Goal: Communication & Community: Ask a question

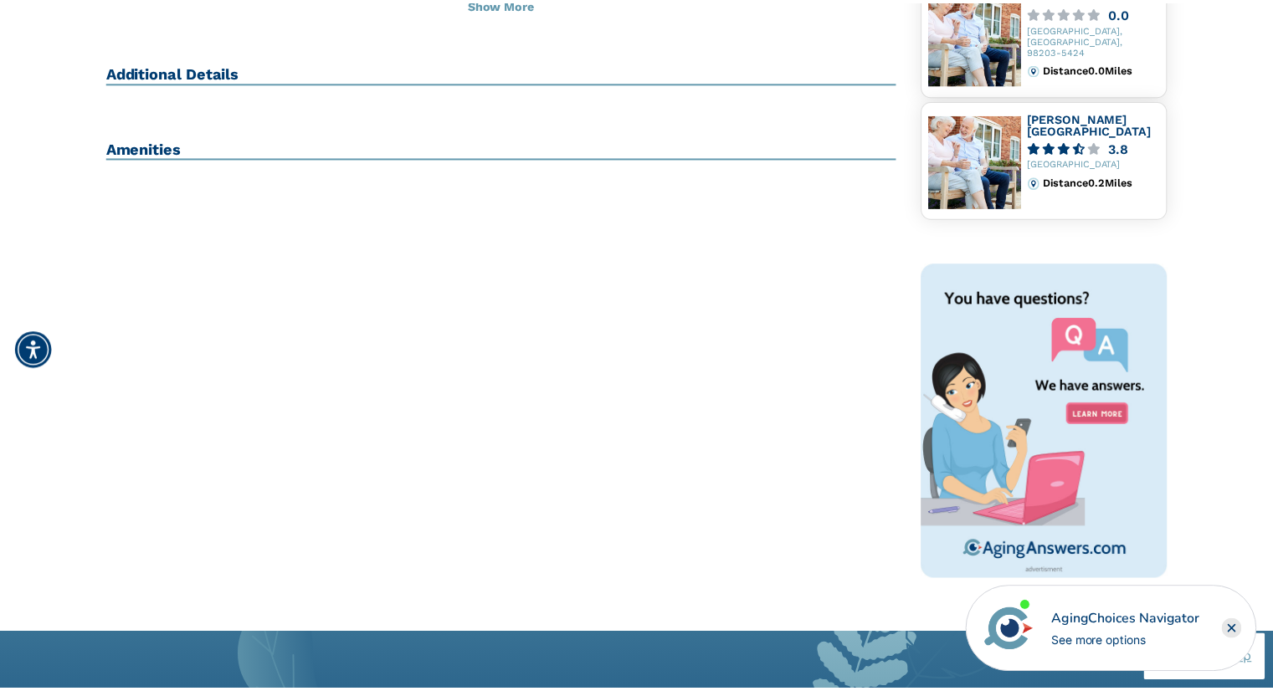
scroll to position [251, 0]
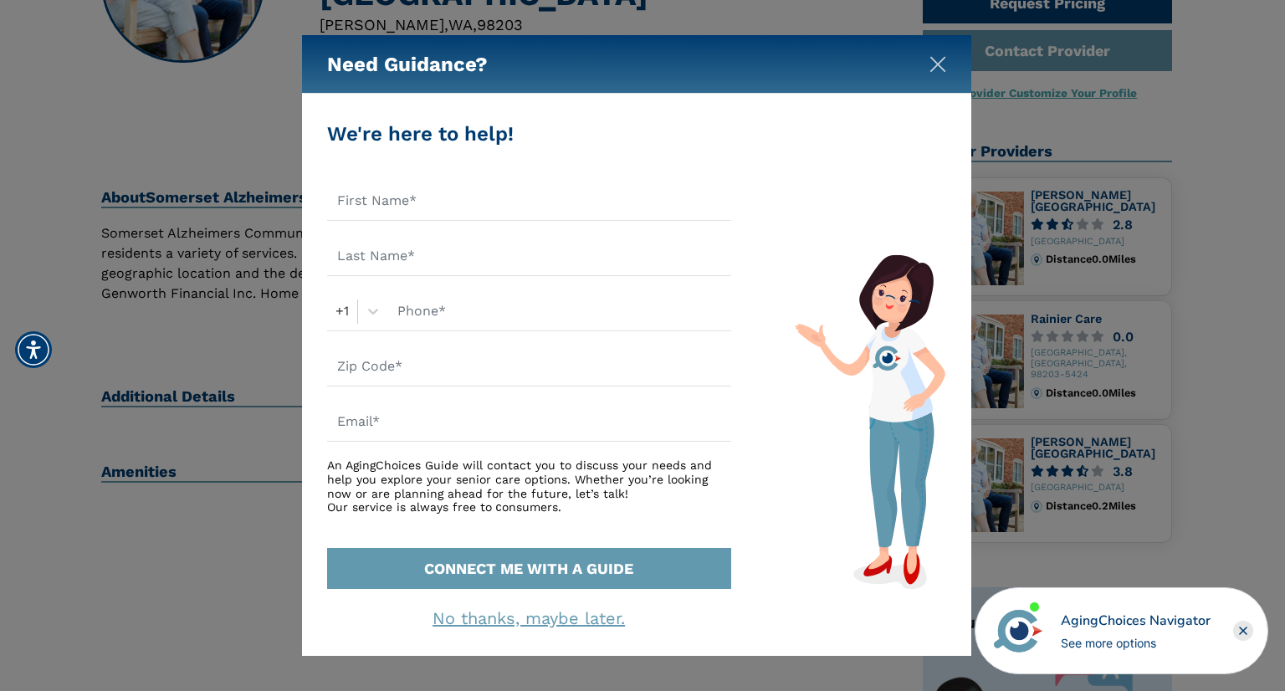
click at [936, 64] on img "Close" at bounding box center [938, 64] width 17 height 17
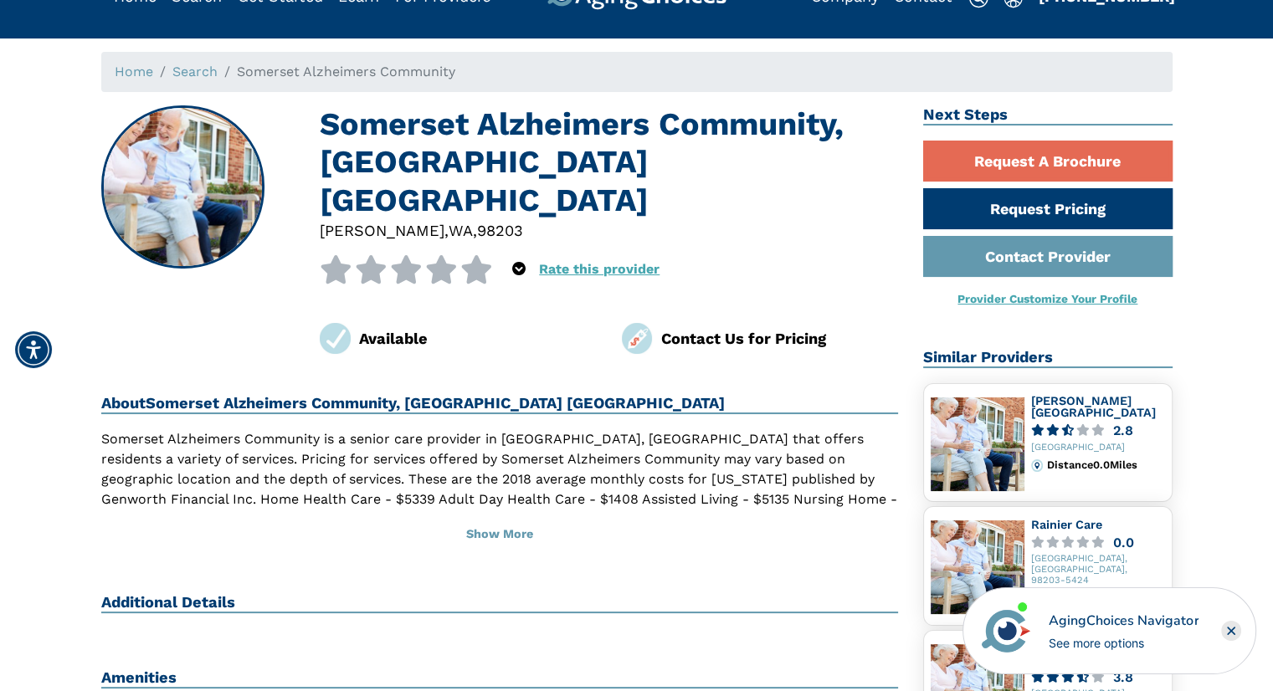
scroll to position [0, 0]
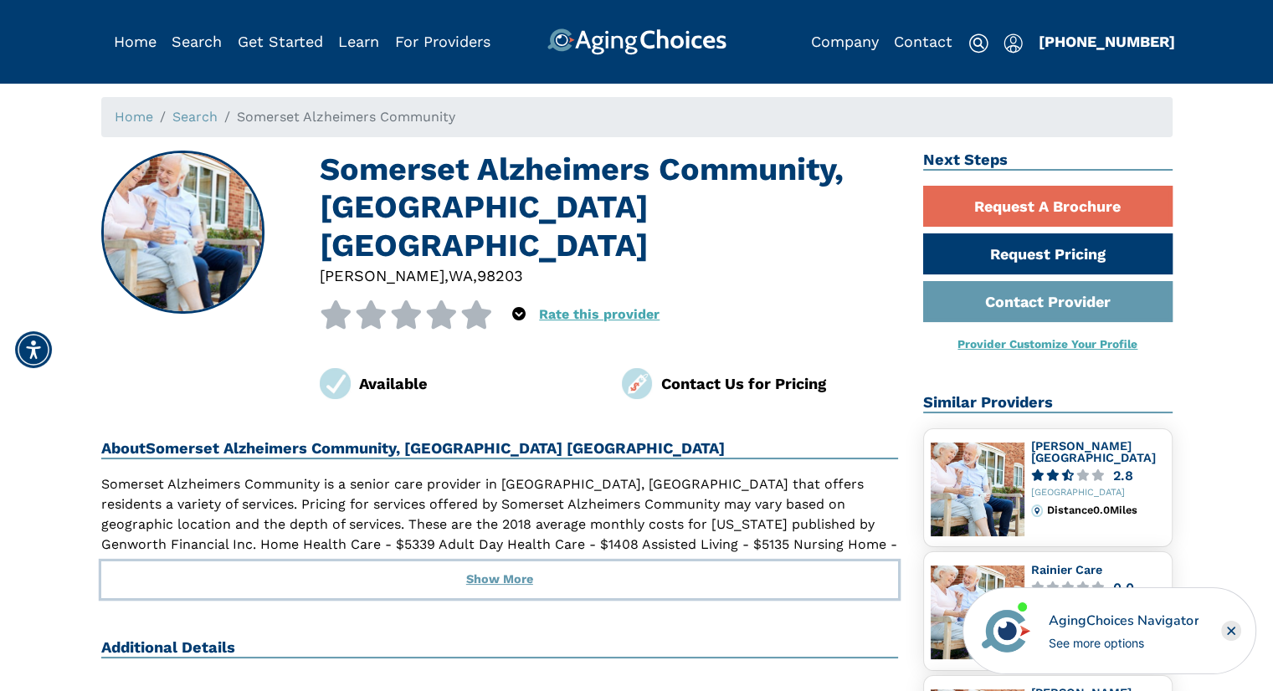
click at [479, 561] on button "Show More" at bounding box center [499, 579] width 797 height 37
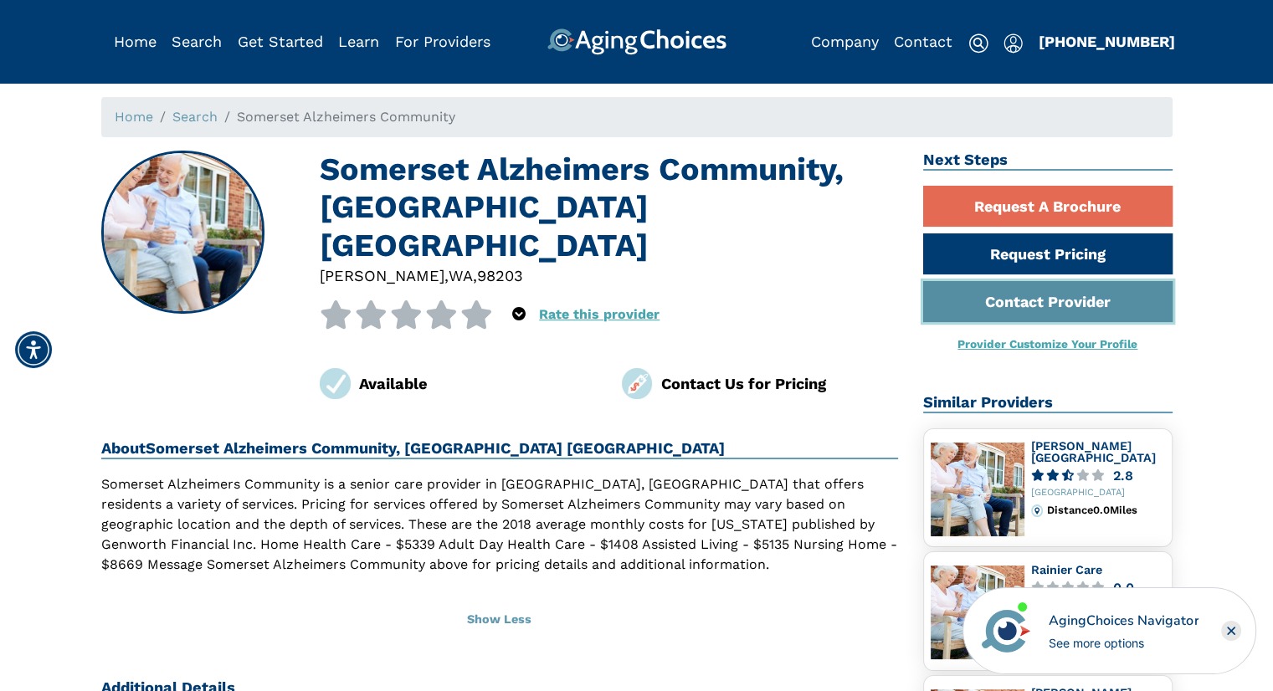
click at [1035, 300] on link "Contact Provider" at bounding box center [1047, 301] width 249 height 41
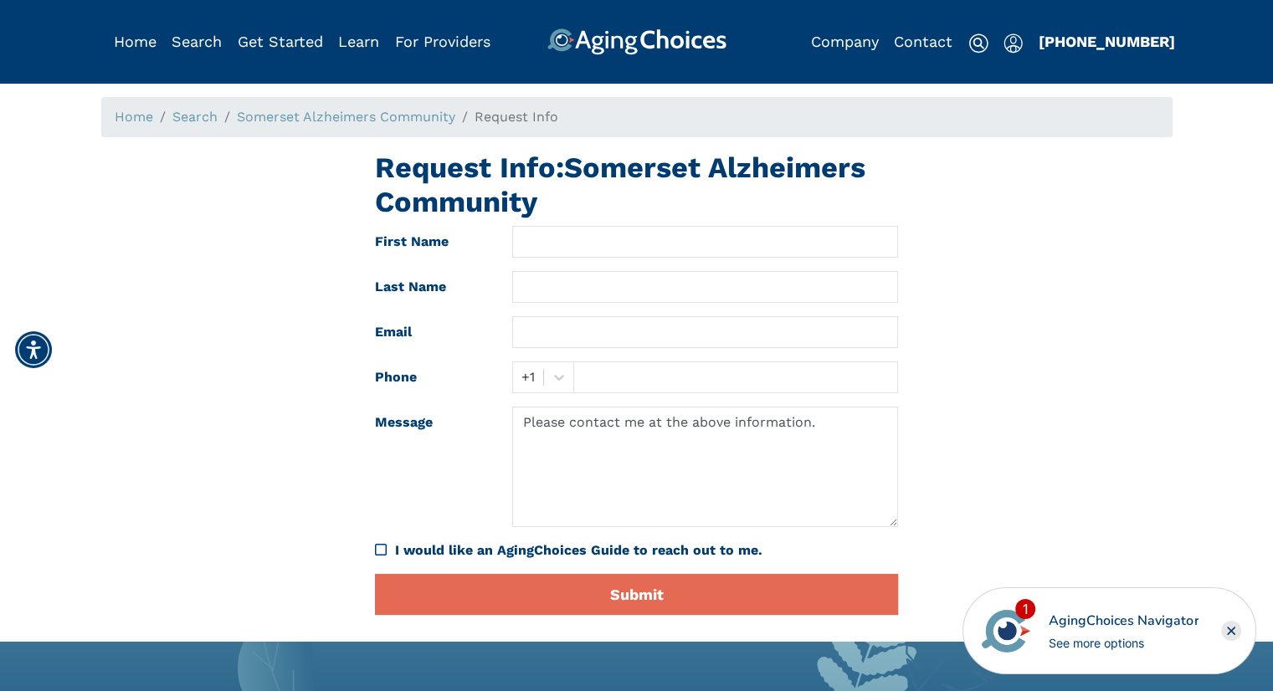
click at [1235, 631] on rect "Close" at bounding box center [1231, 631] width 20 height 20
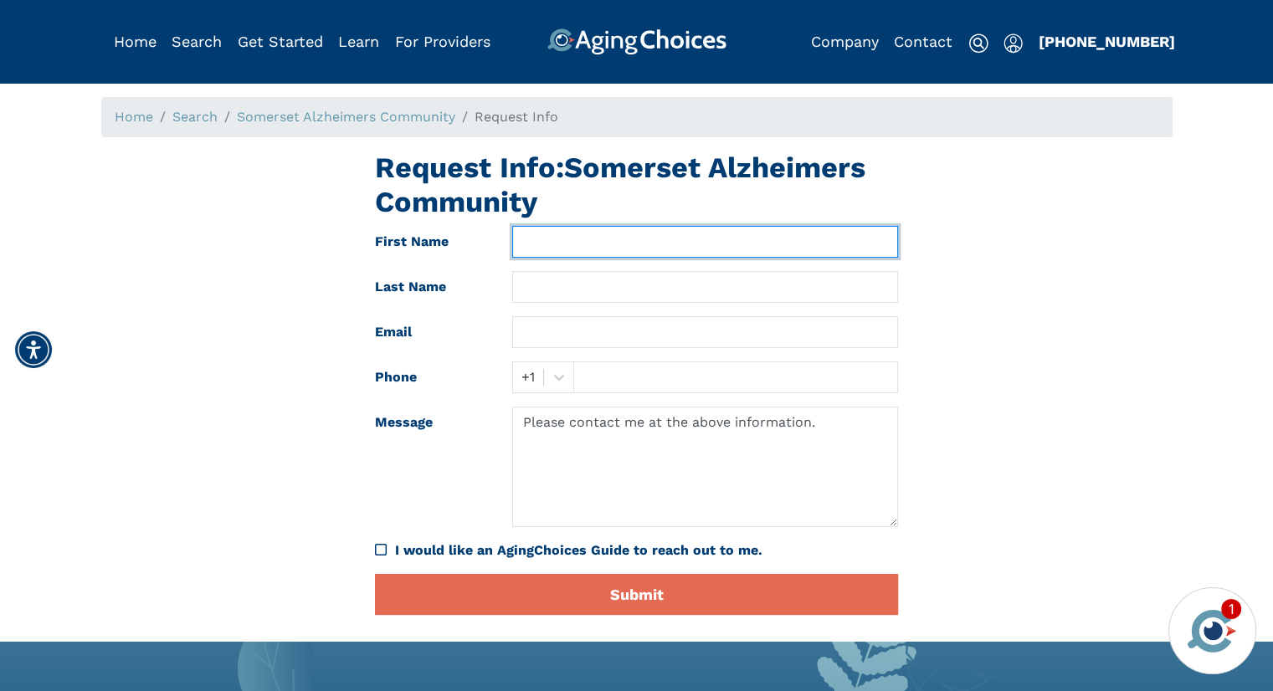
click at [533, 241] on input "text" at bounding box center [705, 242] width 386 height 32
type input "Anton"
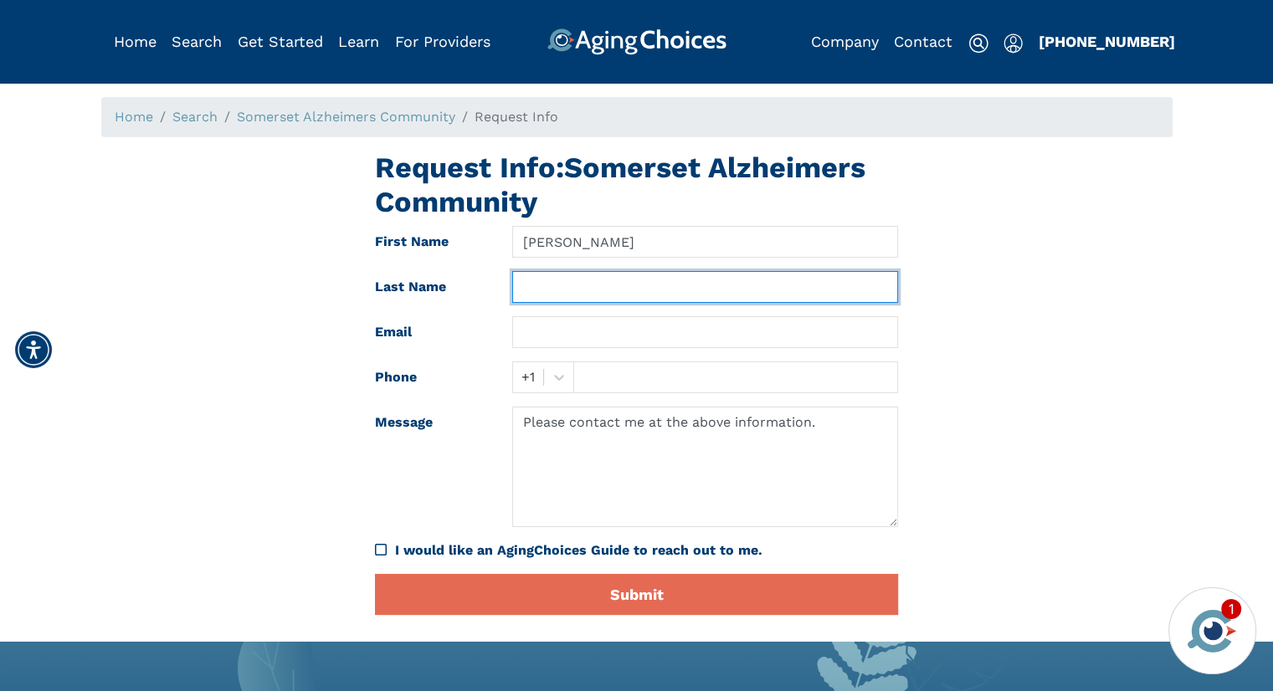
type input "Saunsaucie"
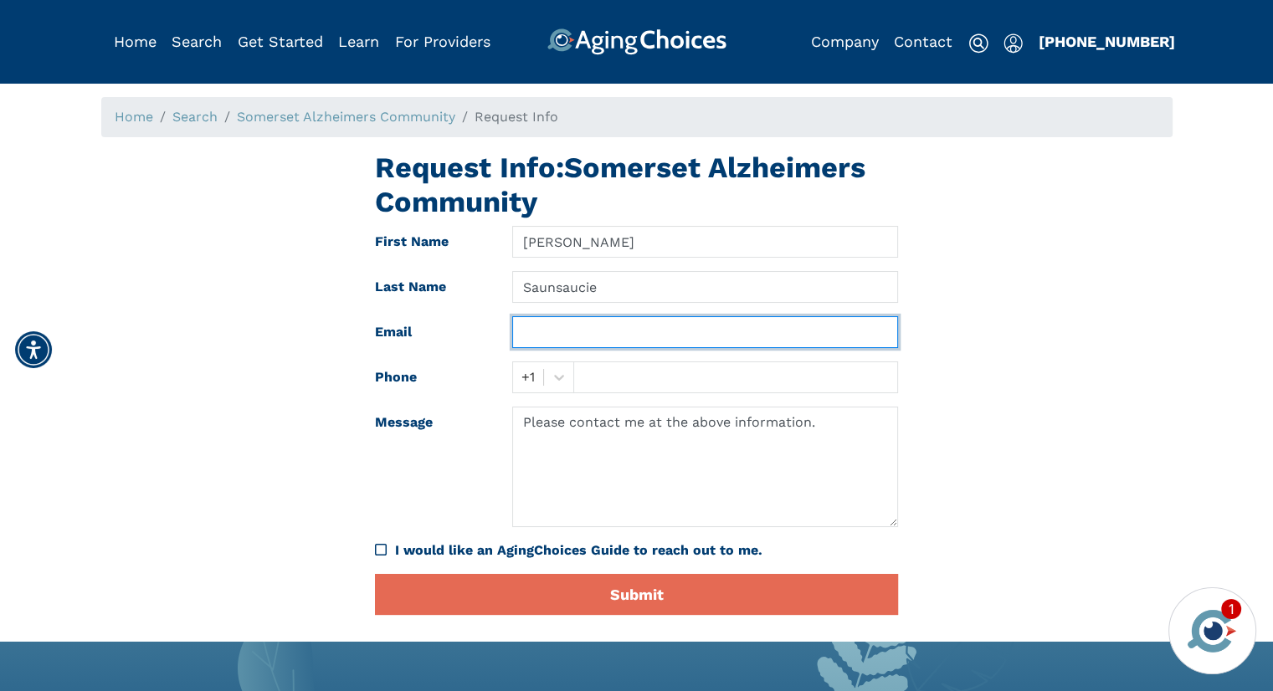
type input "anton.saunsaucie@snoco.org"
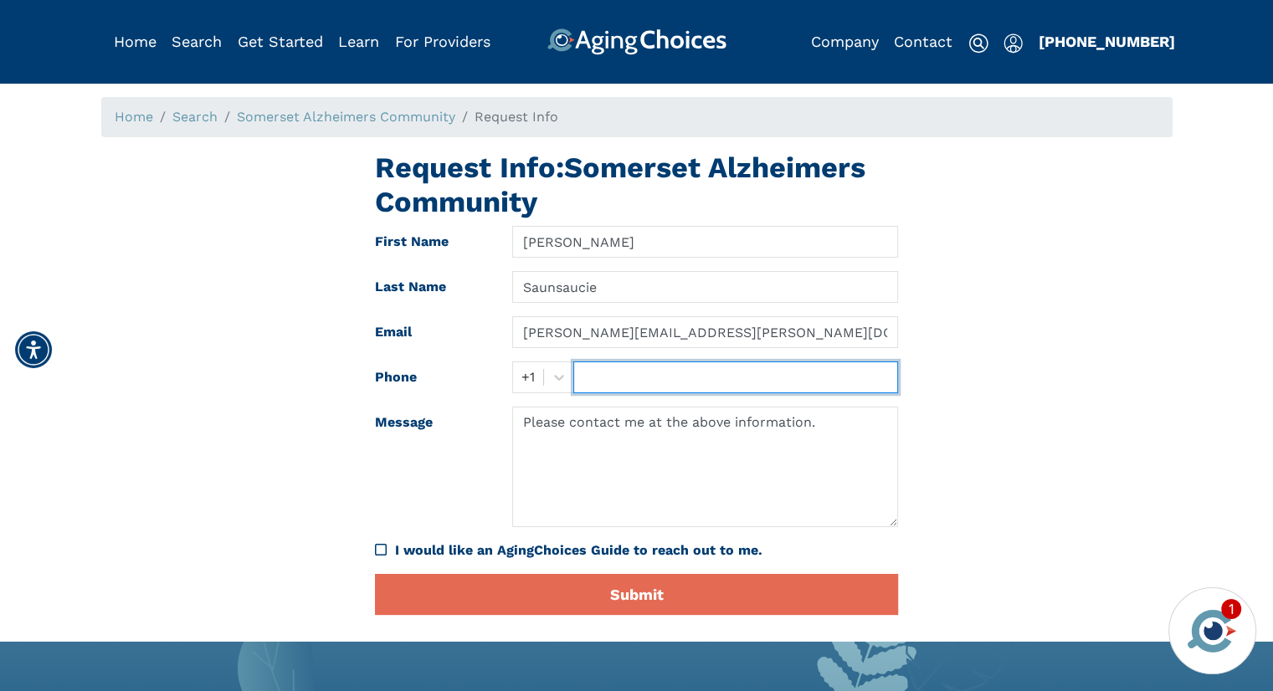
click at [624, 380] on input "text" at bounding box center [735, 377] width 325 height 32
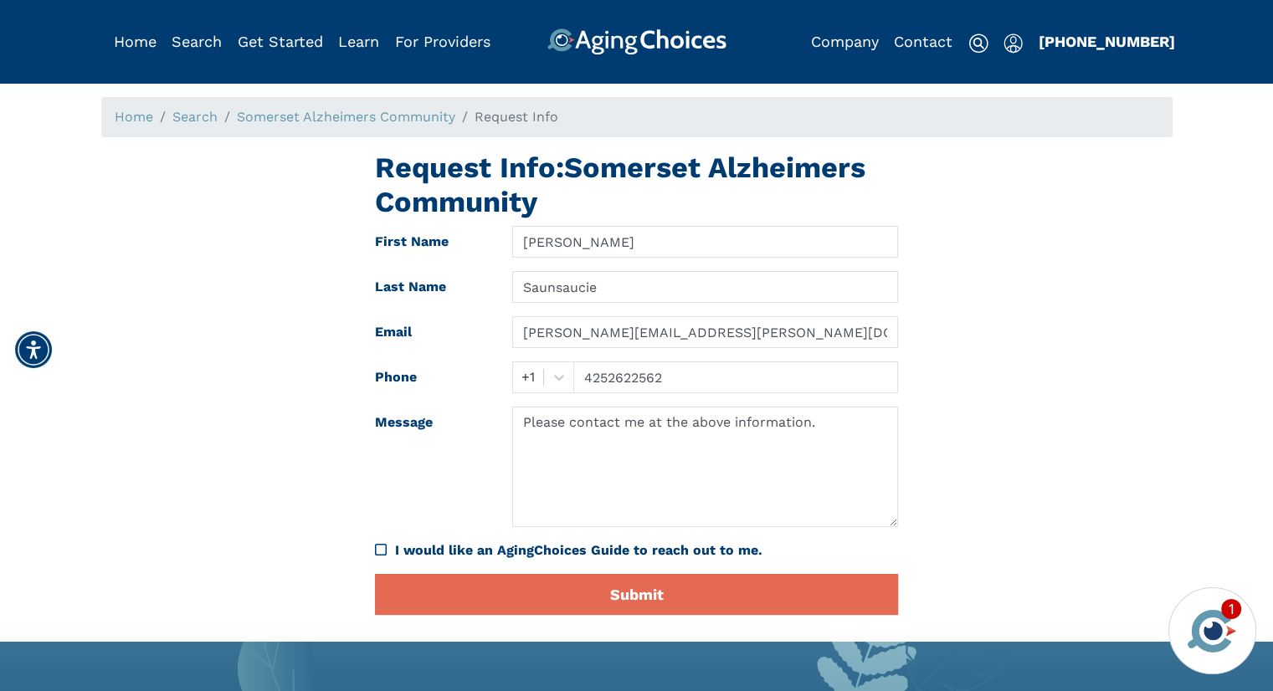
click at [1200, 630] on img at bounding box center [1211, 630] width 57 height 57
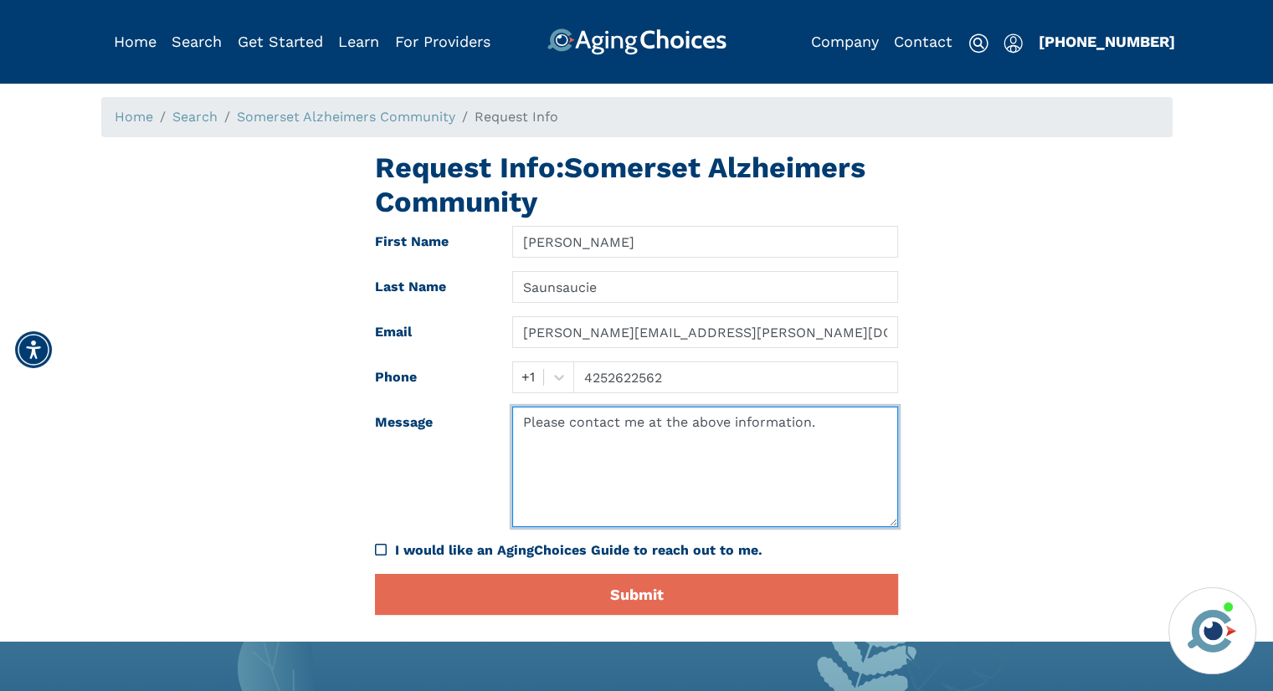
click at [637, 430] on textarea "Please contact me at the above information." at bounding box center [705, 467] width 386 height 120
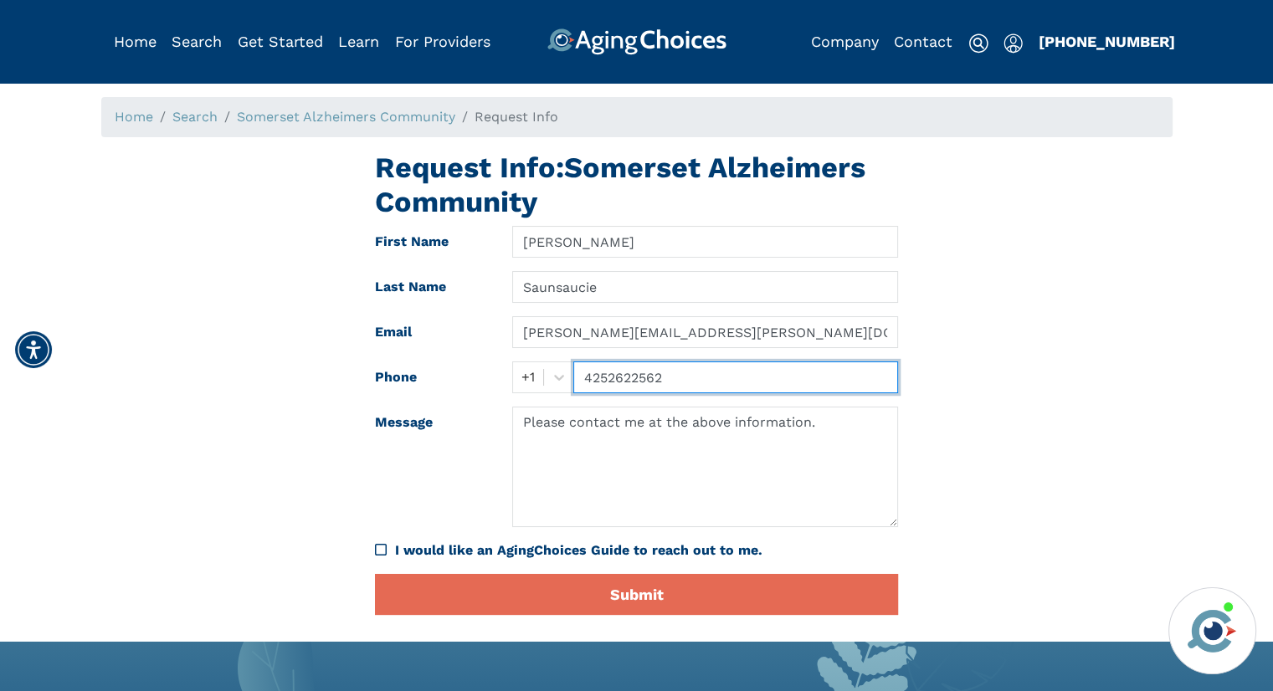
click at [680, 378] on input "4252622562" at bounding box center [735, 377] width 325 height 32
type input "4"
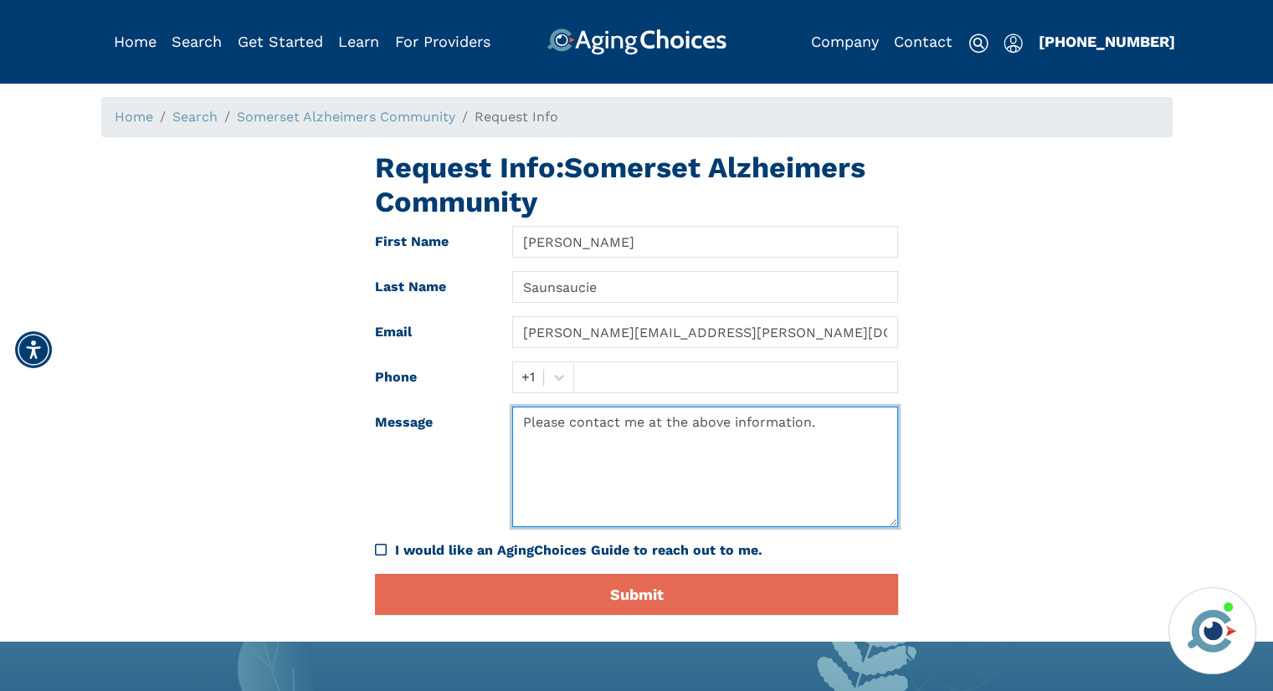
click at [833, 426] on textarea "Please contact me at the above information." at bounding box center [705, 467] width 386 height 120
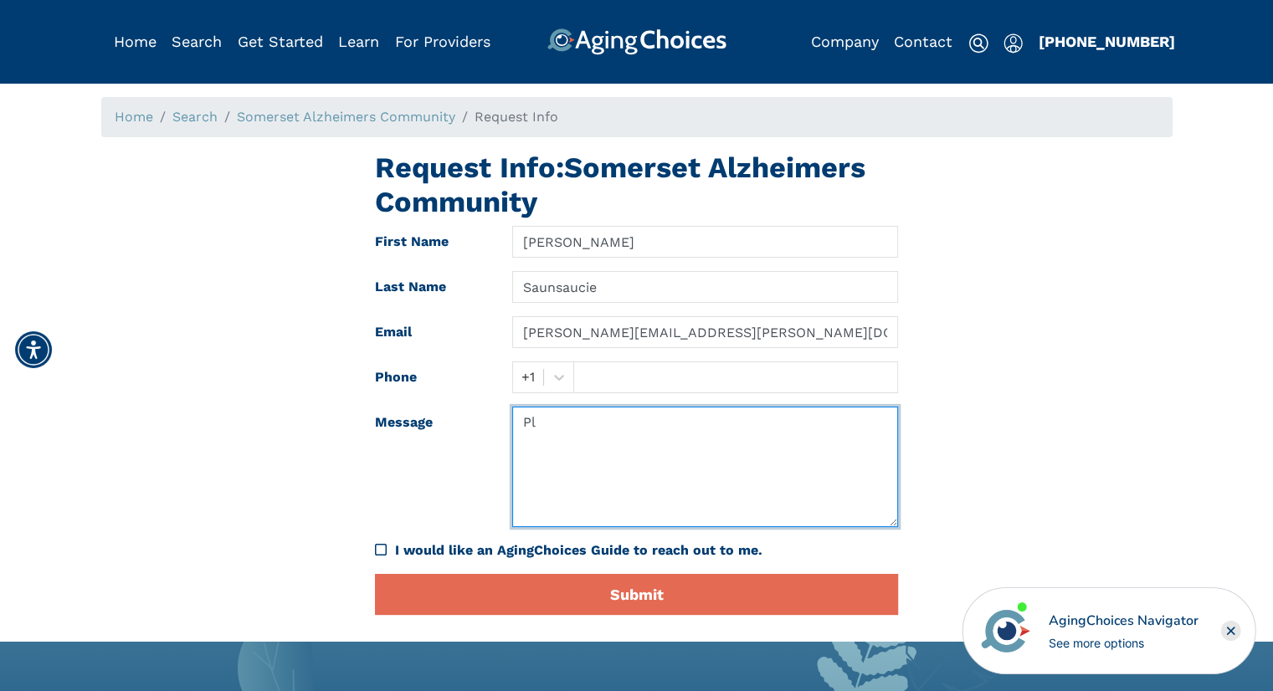
type textarea "P"
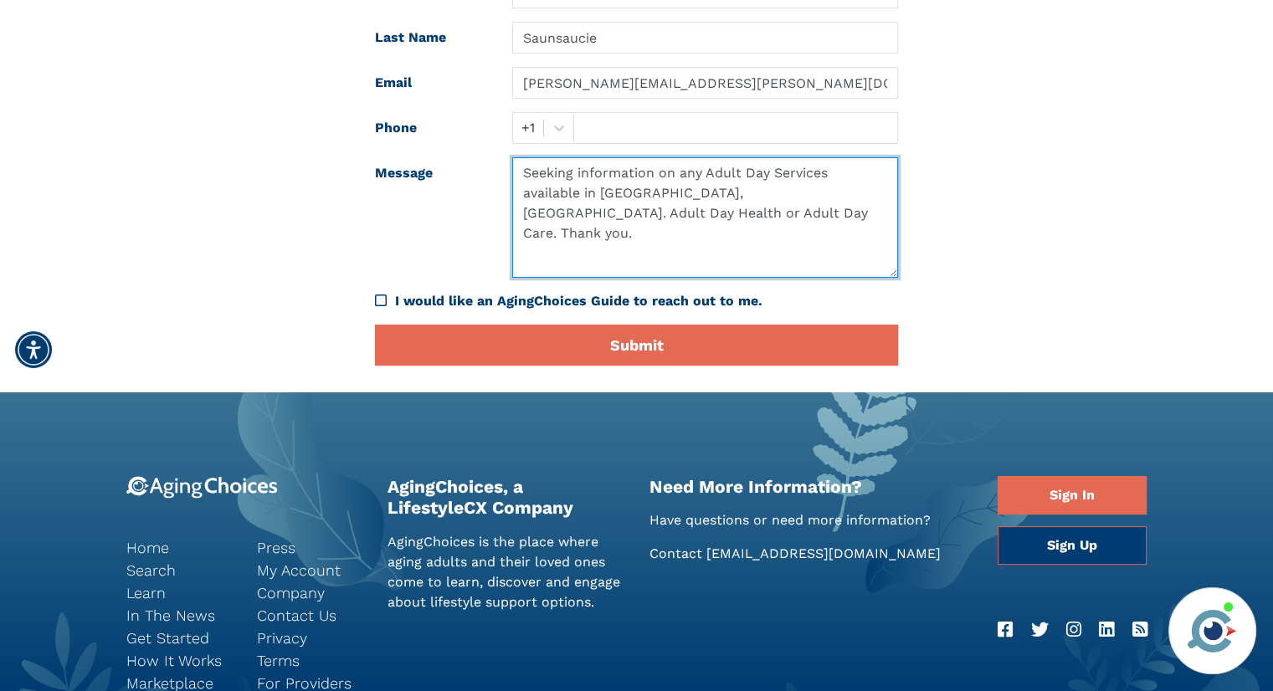
scroll to position [251, 0]
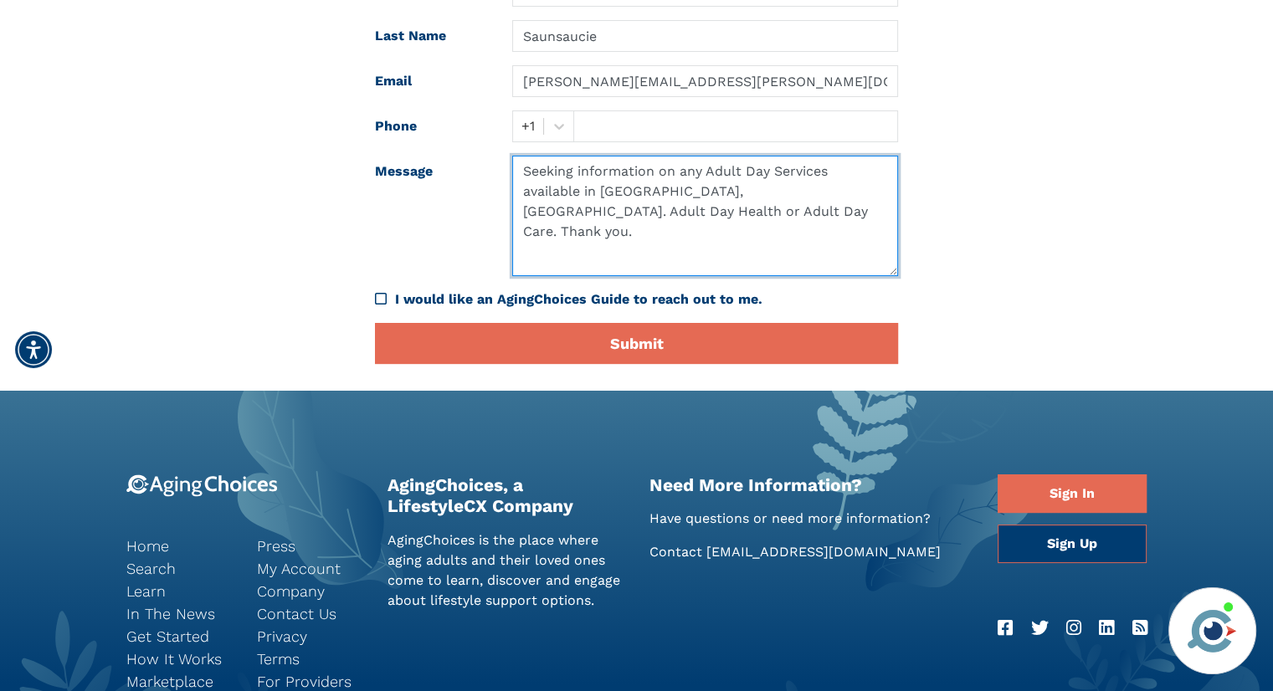
type textarea "Seeking information on any Adult Day Services available in Snohomish County, WA…"
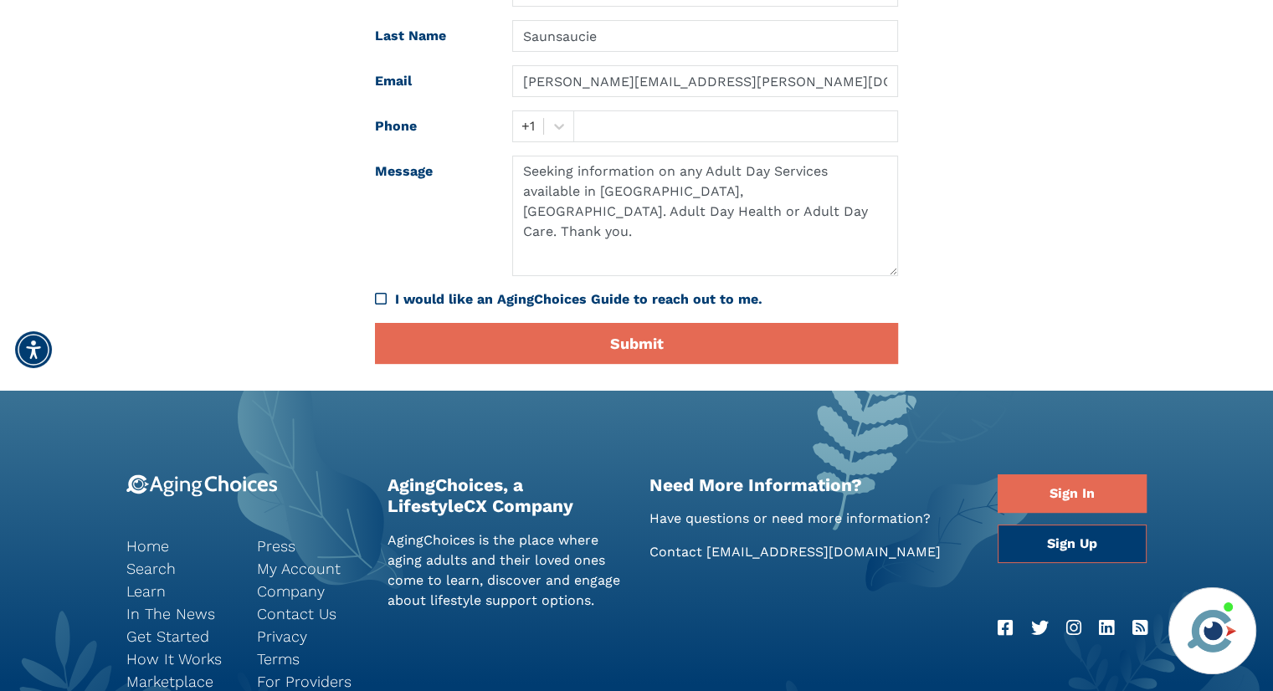
click at [382, 302] on icon "I would like an AgingChoices Guide to reach out to me." at bounding box center [381, 298] width 12 height 13
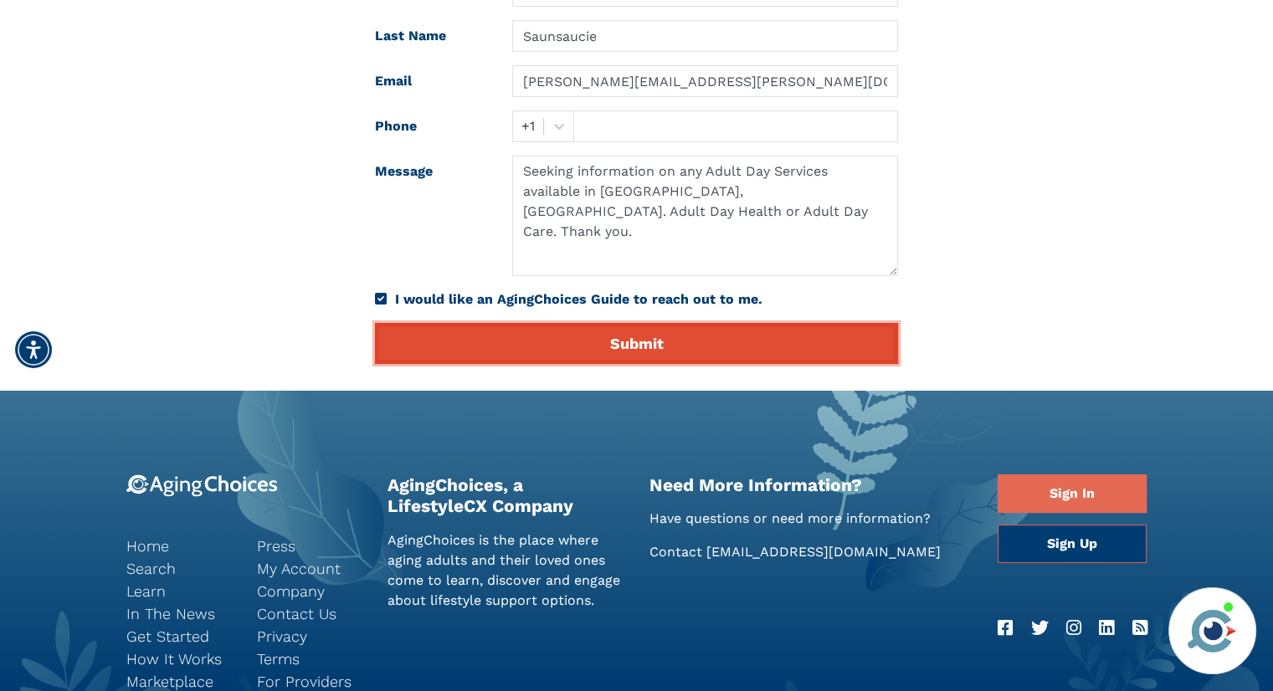
click at [639, 332] on button "Submit" at bounding box center [636, 343] width 523 height 41
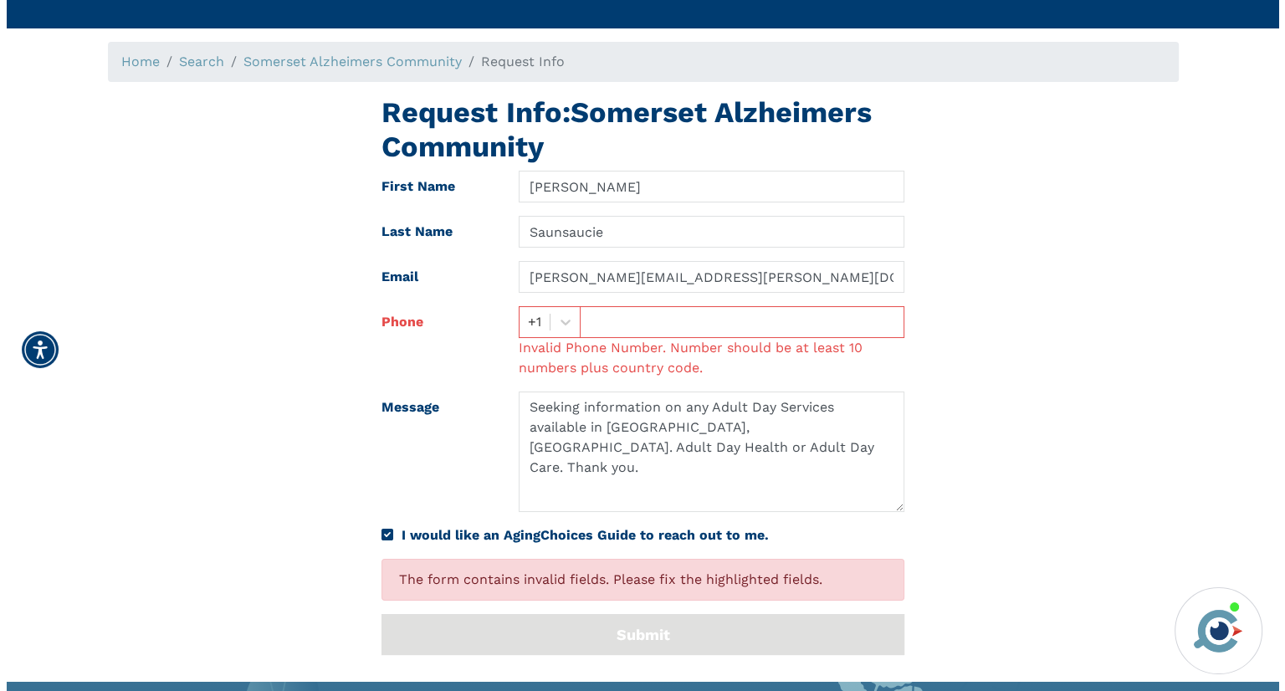
scroll to position [0, 0]
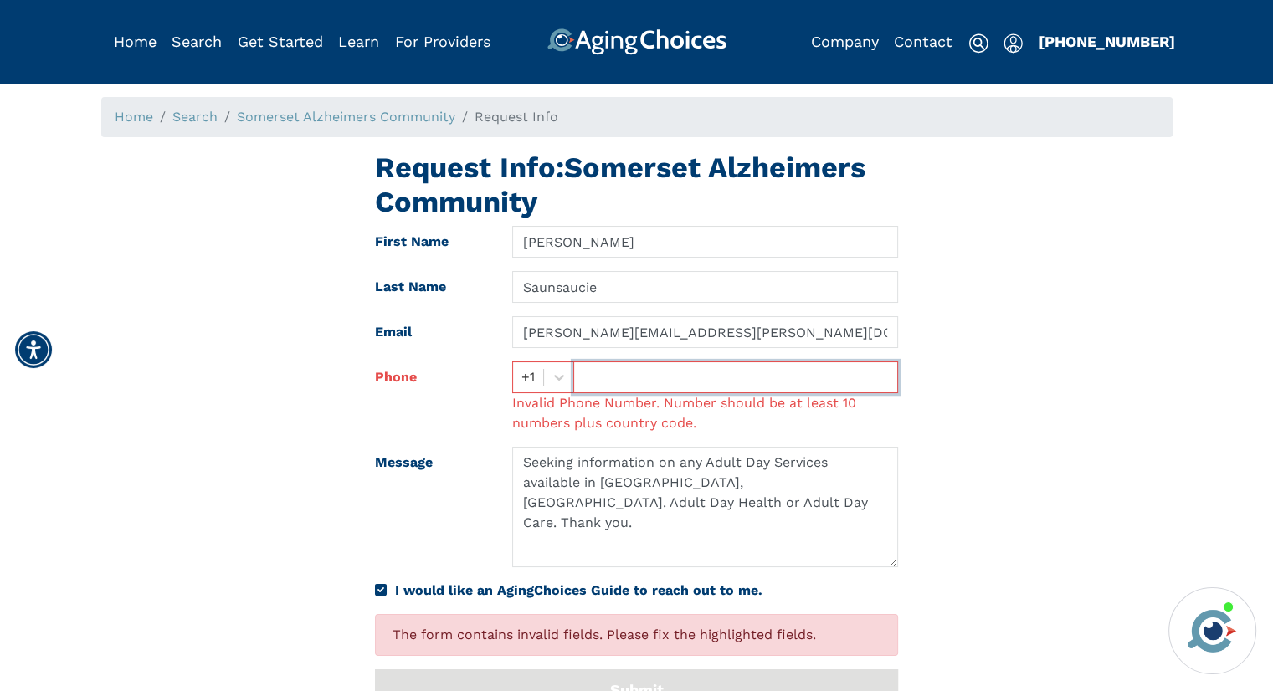
click at [629, 382] on input "text" at bounding box center [735, 377] width 325 height 32
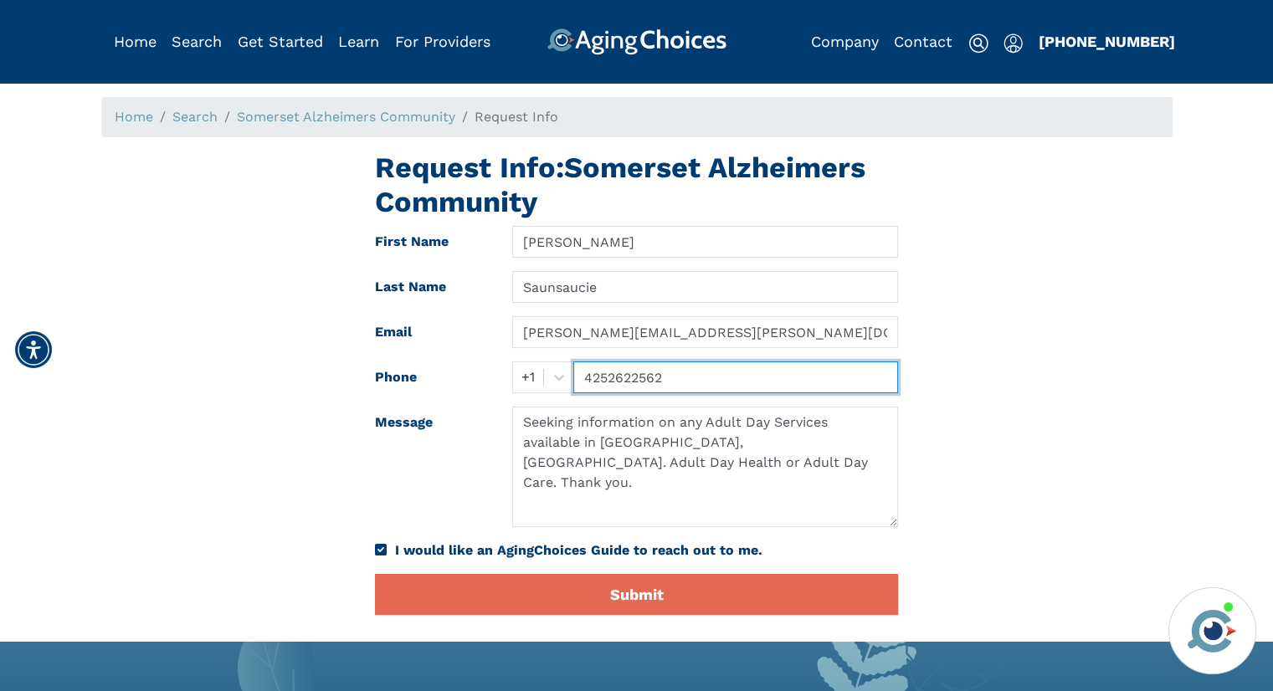
type input "4252622562"
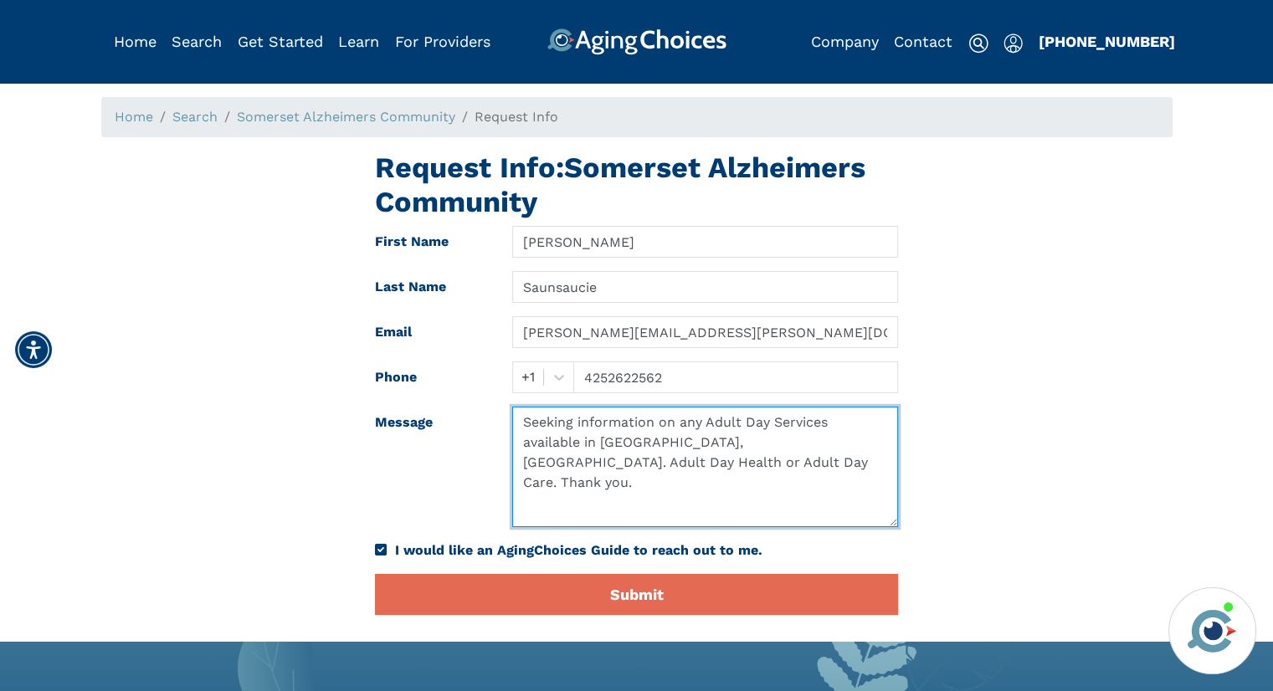
click at [725, 467] on textarea "Seeking information on any Adult Day Services available in Snohomish County, WA…" at bounding box center [705, 467] width 386 height 120
drag, startPoint x: 737, startPoint y: 463, endPoint x: 518, endPoint y: 421, distance: 223.2
click at [518, 421] on textarea "Seeking information on any Adult Day Services available in Snohomish County, WA…" at bounding box center [705, 467] width 386 height 120
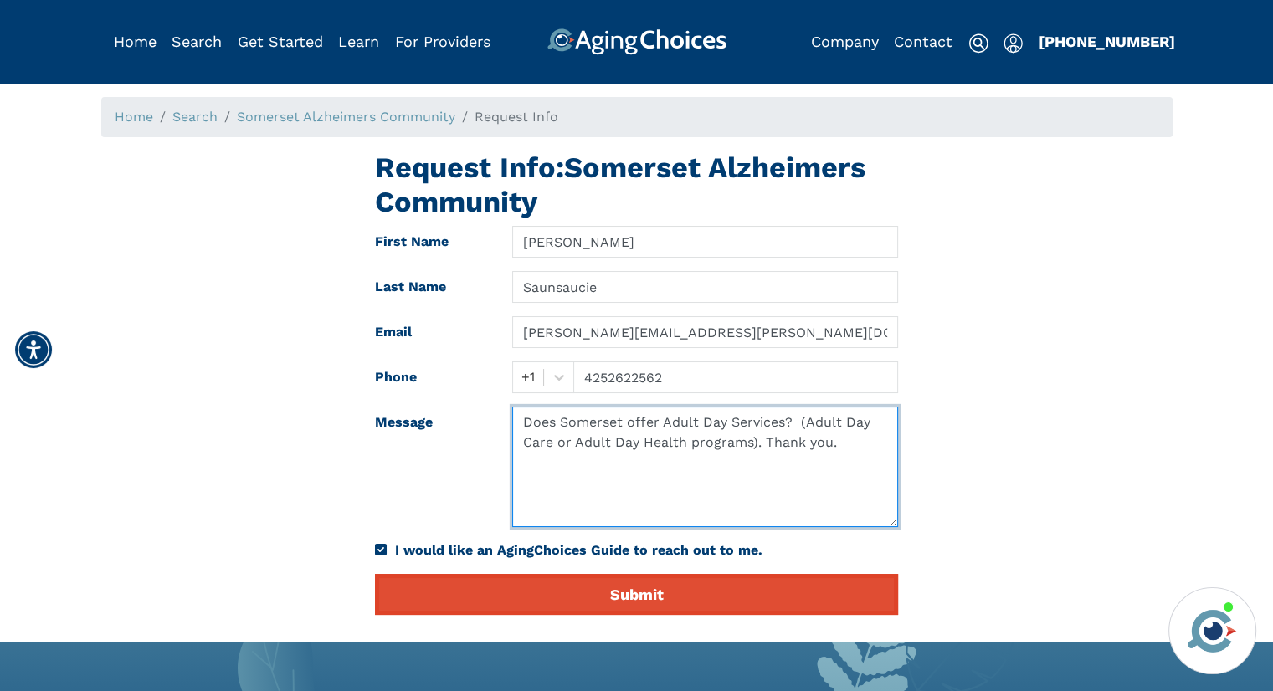
type textarea "Does Somerset offer Adult Day Services? (Adult Day Care or Adult Day Health pro…"
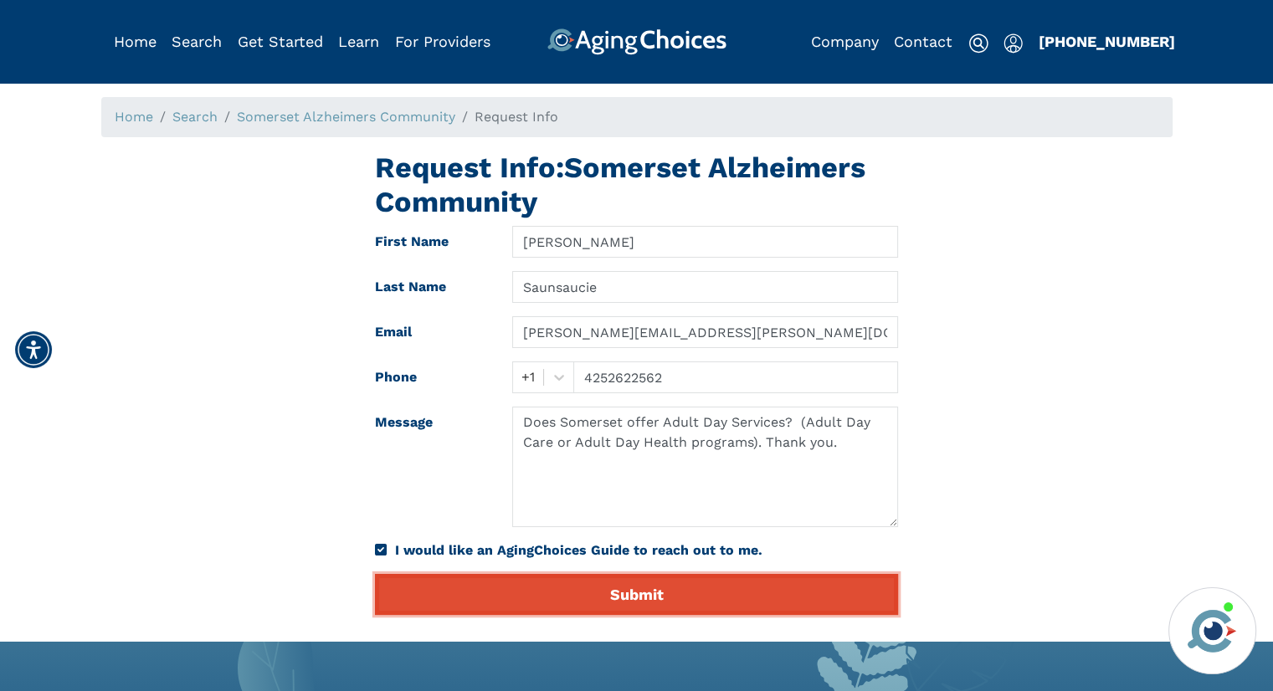
click at [630, 591] on button "Submit" at bounding box center [636, 594] width 523 height 41
